Goal: Navigation & Orientation: Find specific page/section

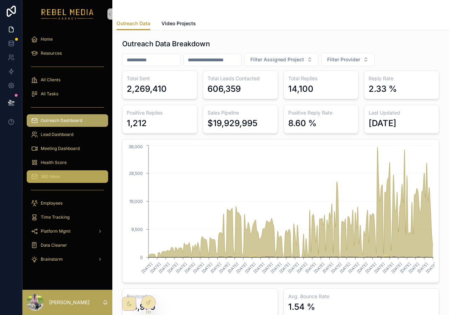
click at [53, 171] on link "360 Inbox" at bounding box center [67, 177] width 81 height 13
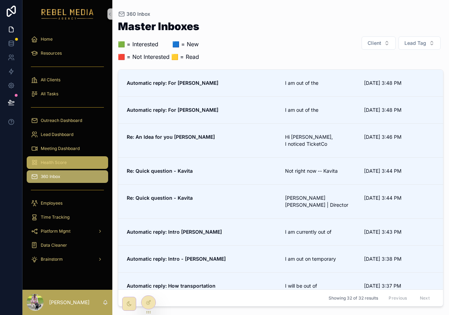
click at [61, 161] on span "Health Score" at bounding box center [54, 163] width 26 height 6
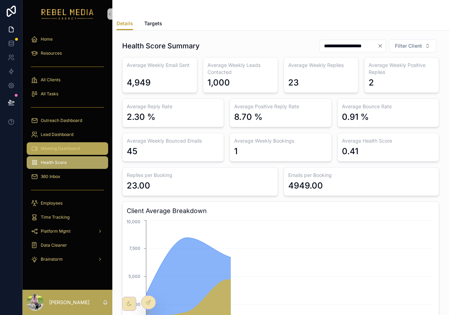
click at [70, 147] on span "Meeting Dashboard" at bounding box center [60, 149] width 39 height 6
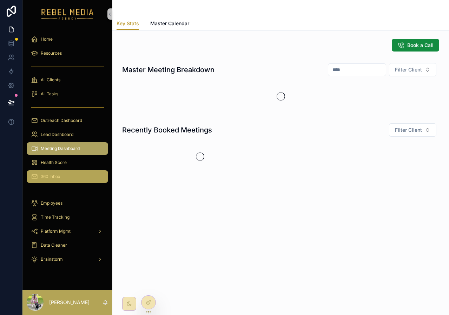
click at [58, 172] on div "360 Inbox" at bounding box center [67, 176] width 73 height 11
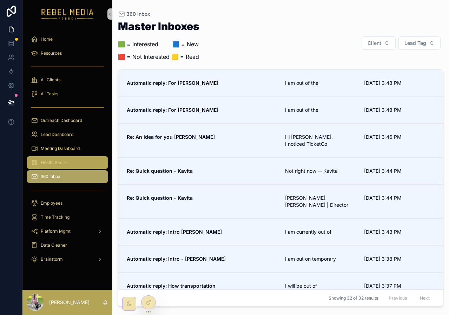
click at [65, 164] on span "Health Score" at bounding box center [54, 163] width 26 height 6
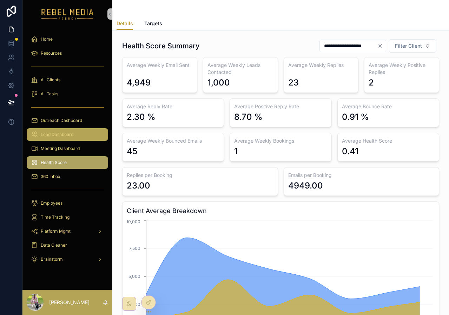
click at [86, 138] on div "Lead Dashboard" at bounding box center [67, 134] width 73 height 11
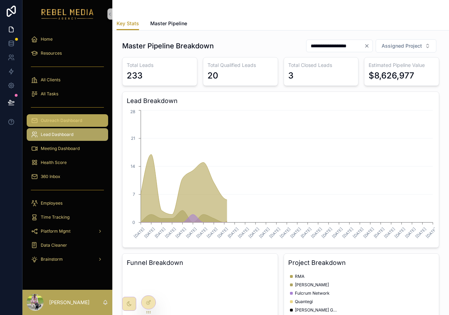
click at [84, 117] on div "Outreach Dashboard" at bounding box center [67, 120] width 73 height 11
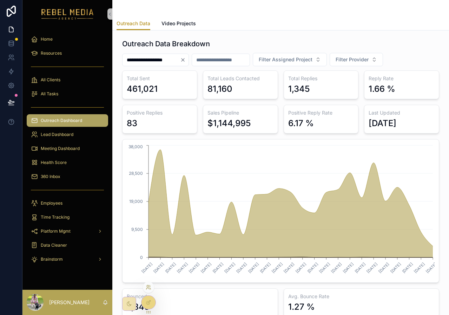
click at [149, 290] on icon at bounding box center [149, 288] width 6 height 6
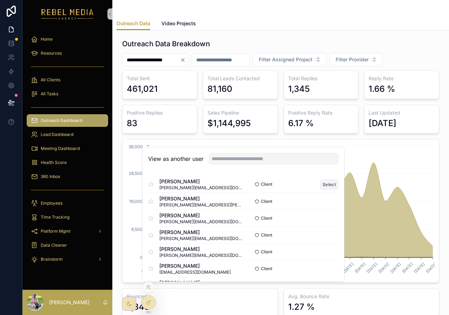
click at [325, 183] on button "Select" at bounding box center [329, 185] width 18 height 10
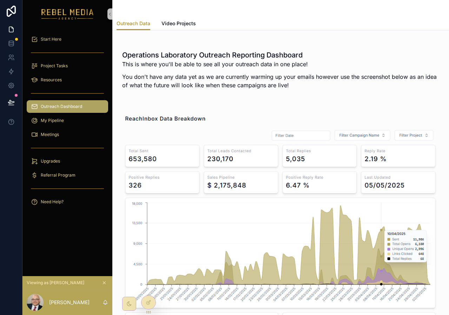
click at [30, 311] on div "[PERSON_NAME]" at bounding box center [67, 302] width 90 height 25
click at [33, 302] on div "scrollable content" at bounding box center [35, 302] width 17 height 17
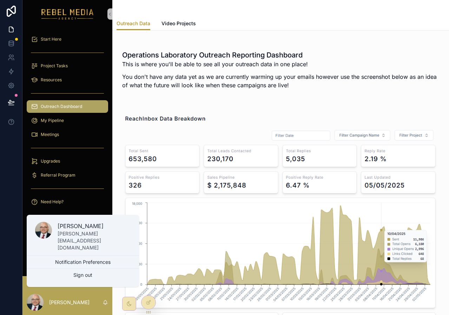
click at [37, 237] on div "scrollable content" at bounding box center [43, 230] width 17 height 17
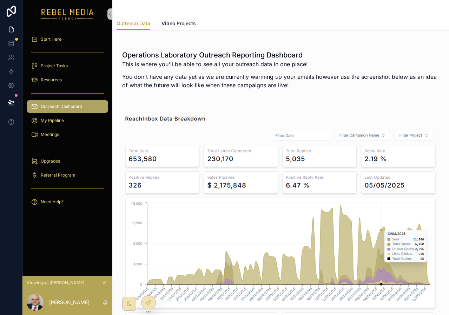
drag, startPoint x: 33, startPoint y: 307, endPoint x: 44, endPoint y: 302, distance: 11.3
click at [44, 302] on div "[PERSON_NAME]" at bounding box center [67, 302] width 90 height 25
drag, startPoint x: 36, startPoint y: 303, endPoint x: 101, endPoint y: 256, distance: 80.4
click at [101, 256] on div "Start Here Project Tasks Resources Outreach Dashboard My Pipeline Meetings Upgr…" at bounding box center [67, 157] width 90 height 315
click at [36, 301] on div "scrollable content" at bounding box center [35, 302] width 17 height 17
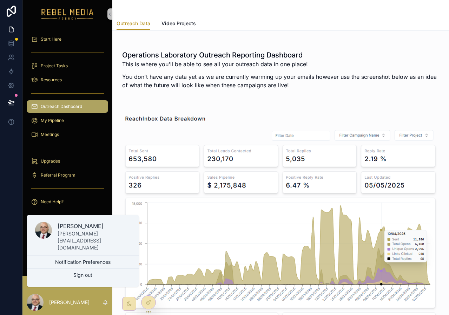
drag, startPoint x: 42, startPoint y: 237, endPoint x: 62, endPoint y: 231, distance: 21.6
click at [62, 231] on div "John Sherk john@operationslaboratory.com" at bounding box center [83, 237] width 112 height 38
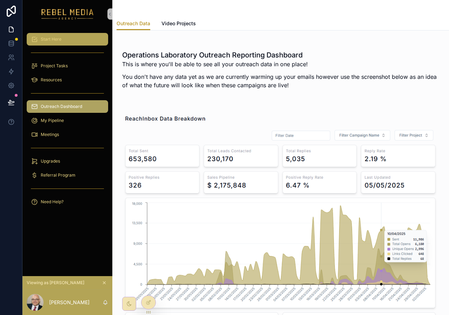
click at [64, 42] on div "Start Here" at bounding box center [67, 39] width 73 height 11
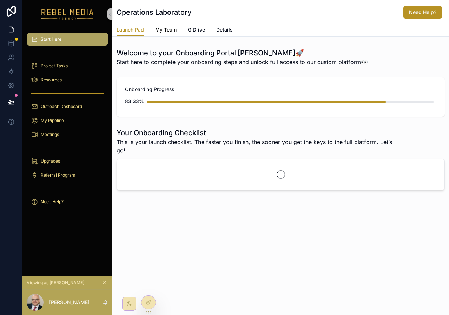
click at [169, 33] on span "My Team" at bounding box center [165, 29] width 21 height 7
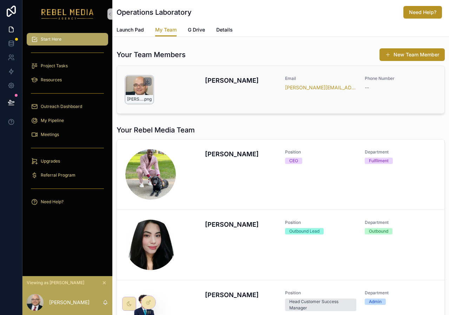
click at [147, 82] on icon "scrollable content" at bounding box center [147, 81] width 0 height 3
